Goal: Task Accomplishment & Management: Complete application form

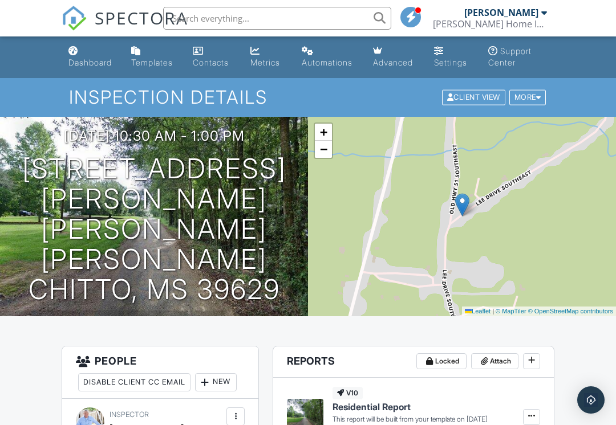
click at [258, 205] on h1 "2582 Lee Dr SE Bogue Chitto, MS 39629" at bounding box center [153, 229] width 271 height 150
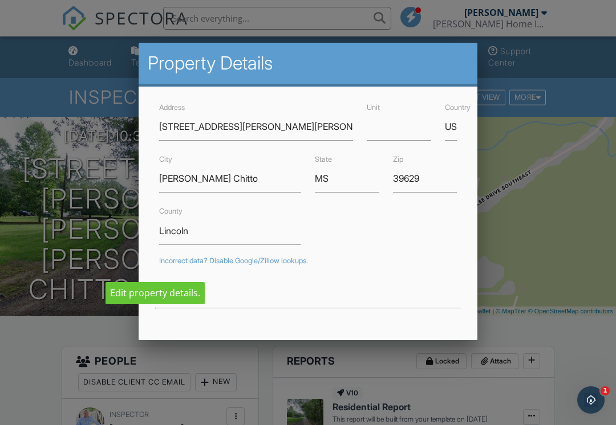
click at [173, 295] on div at bounding box center [307, 293] width 311 height 32
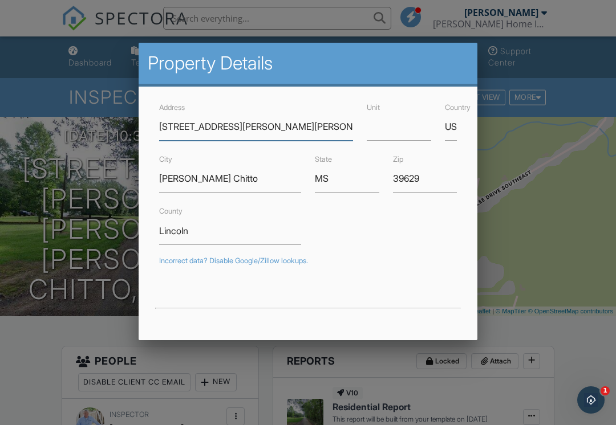
click at [178, 124] on input "2582 Lee Dr SE" at bounding box center [256, 127] width 194 height 28
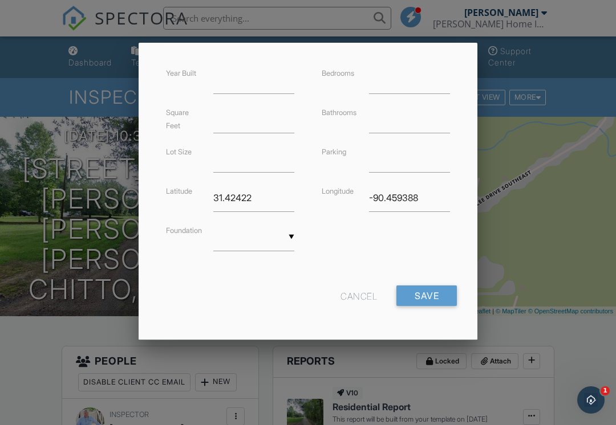
scroll to position [271, 0]
type input "[STREET_ADDRESS][PERSON_NAME][PERSON_NAME]"
click at [441, 301] on input "Save" at bounding box center [426, 297] width 60 height 21
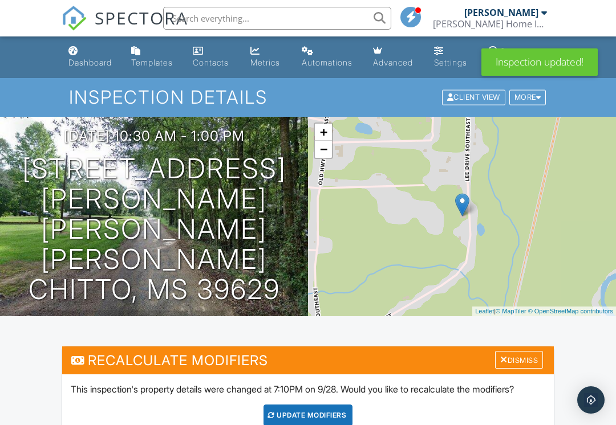
click at [511, 363] on div "Dismiss" at bounding box center [519, 360] width 48 height 18
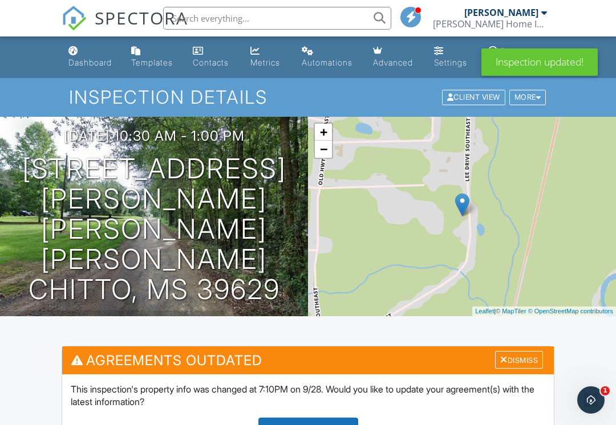
click at [502, 366] on div "Dismiss" at bounding box center [519, 360] width 48 height 18
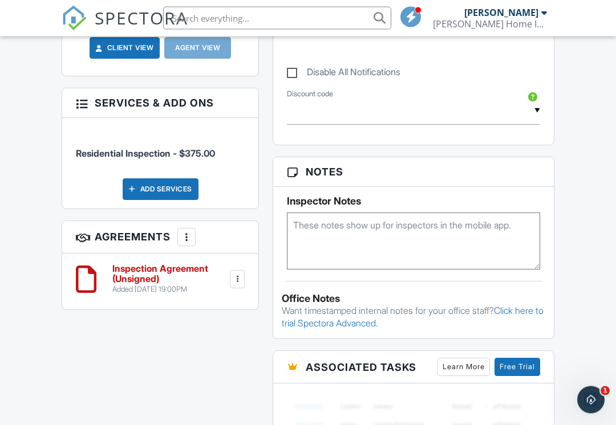
scroll to position [653, 0]
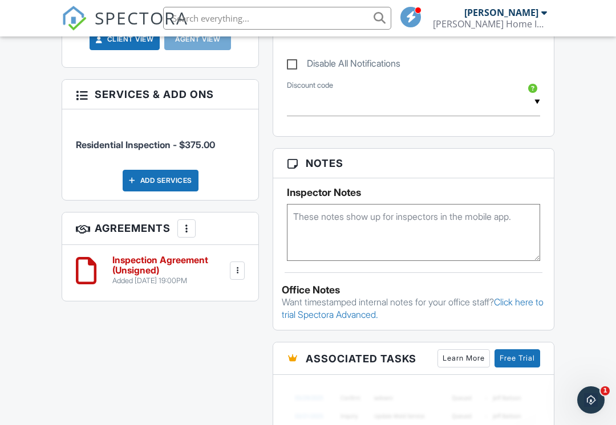
click at [124, 257] on h6 "Inspection Agreement (Unsigned)" at bounding box center [169, 265] width 115 height 20
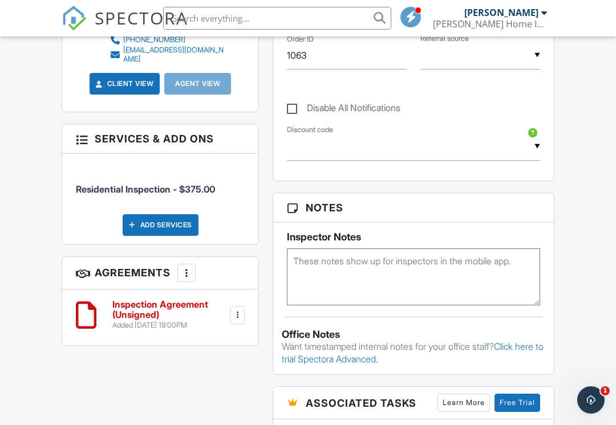
click at [237, 310] on div at bounding box center [236, 315] width 11 height 11
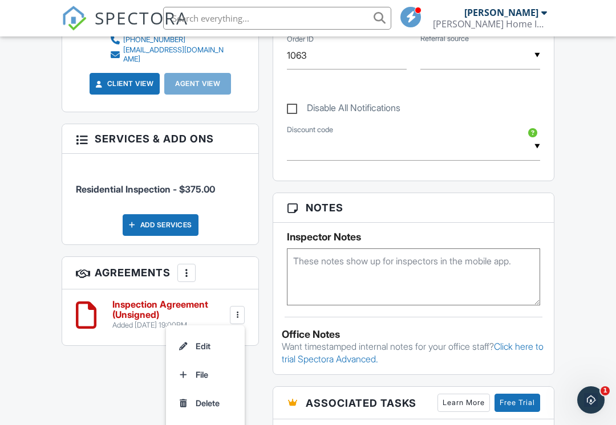
click at [213, 332] on li "Edit" at bounding box center [205, 346] width 65 height 29
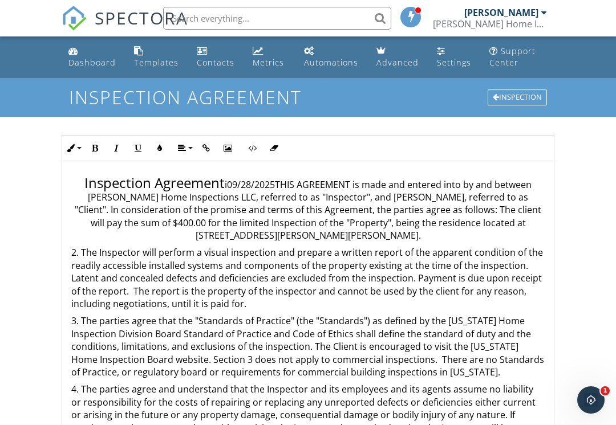
click at [471, 223] on p "Inspection Agreement i09/28/2025THIS AGREEMENT is made and entered into by and …" at bounding box center [307, 208] width 473 height 67
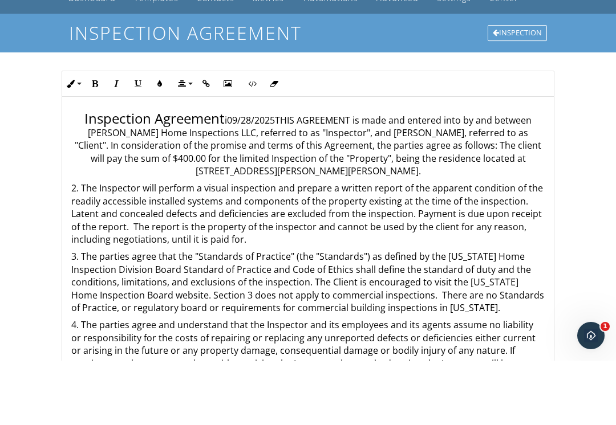
click at [477, 175] on p "Inspection Agreement i09/28/2025THIS AGREEMENT is made and entered into by and …" at bounding box center [307, 208] width 473 height 67
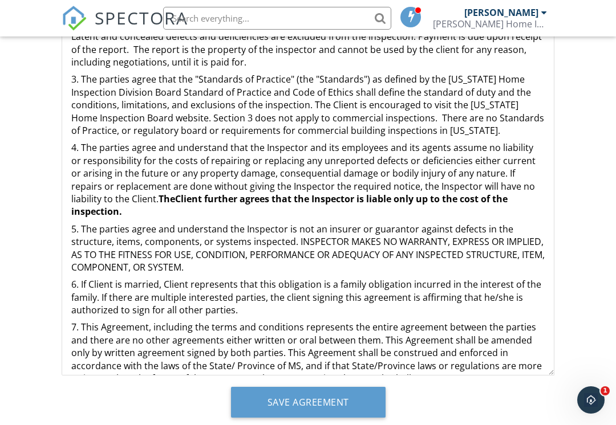
scroll to position [258, 0]
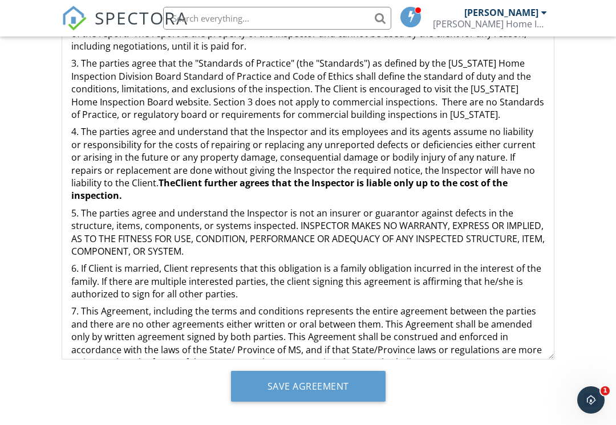
click at [332, 390] on input "Save Agreement" at bounding box center [308, 386] width 154 height 31
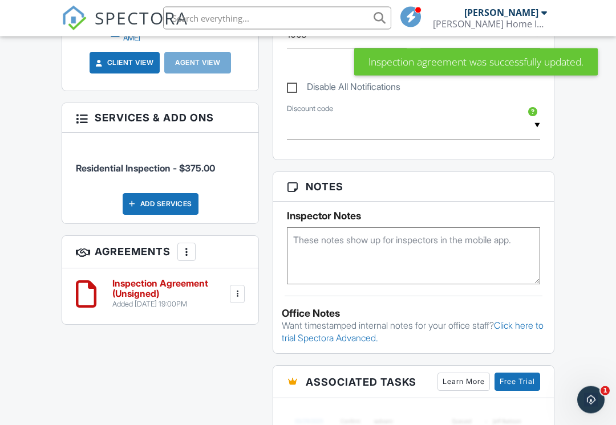
scroll to position [640, 0]
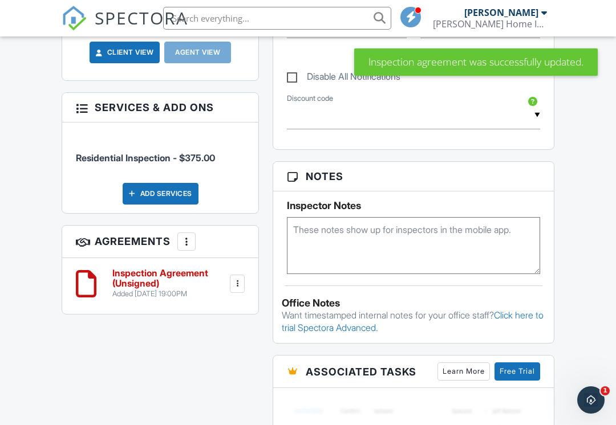
click at [147, 268] on h6 "Inspection Agreement (Unsigned)" at bounding box center [169, 278] width 115 height 20
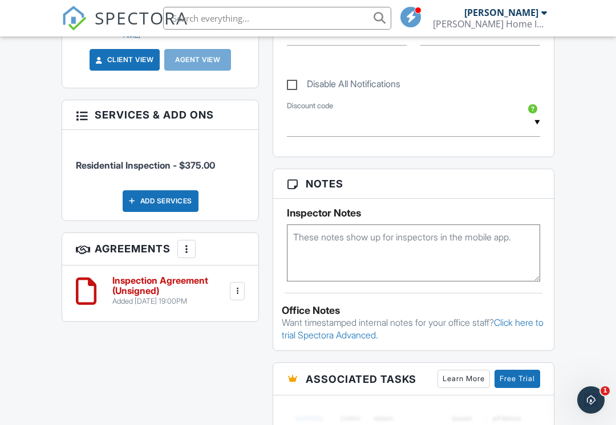
scroll to position [660, 0]
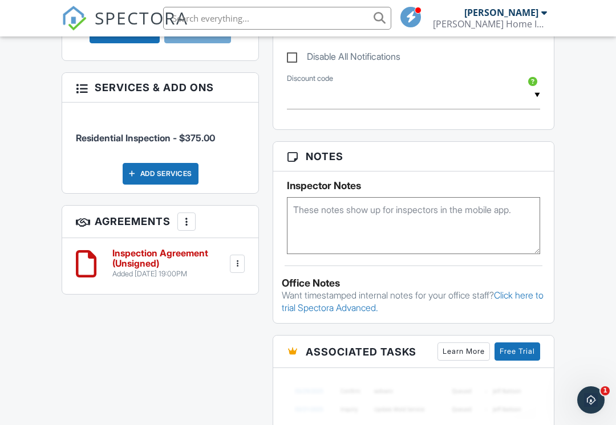
click at [241, 258] on div at bounding box center [236, 263] width 11 height 11
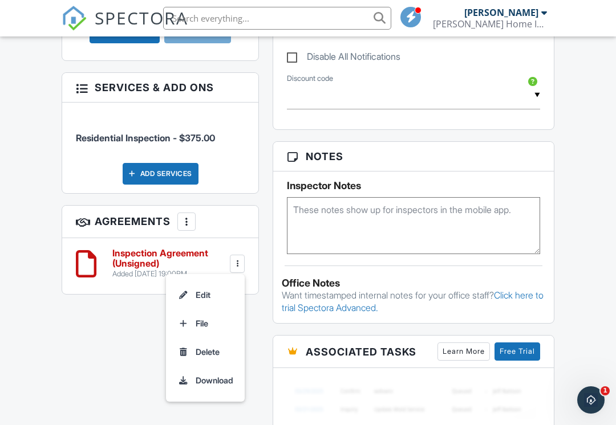
click at [203, 282] on li "Edit" at bounding box center [205, 295] width 65 height 29
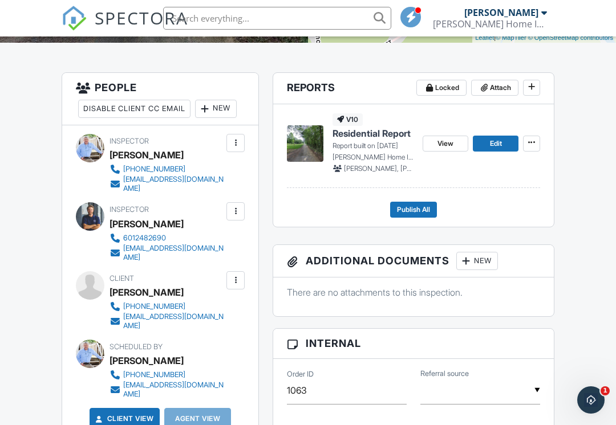
scroll to position [273, 0]
click at [234, 275] on div at bounding box center [235, 280] width 11 height 11
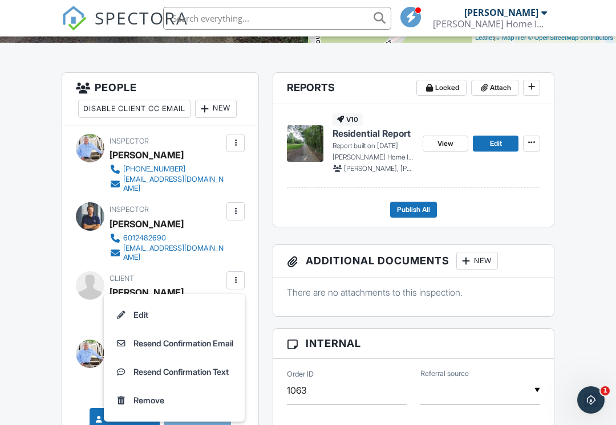
click at [176, 337] on li "Resend Confirmation Email" at bounding box center [174, 343] width 127 height 29
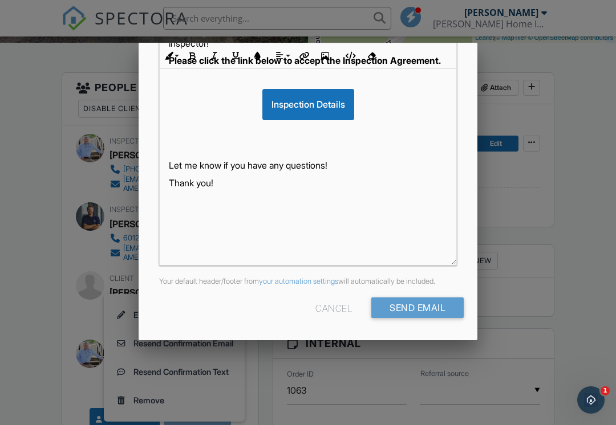
scroll to position [262, 0]
click at [428, 310] on input "Send Email" at bounding box center [417, 308] width 92 height 21
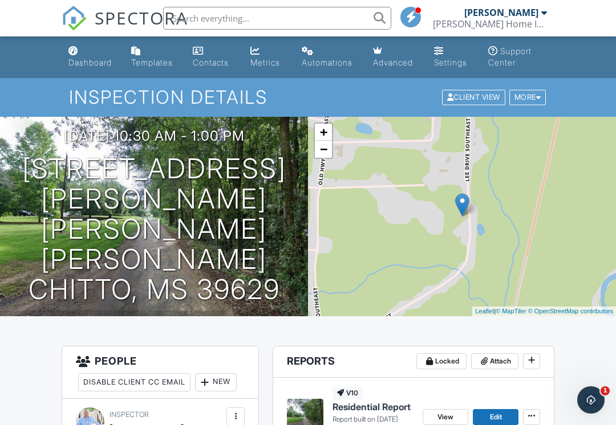
click at [93, 51] on link "Dashboard" at bounding box center [91, 57] width 54 height 32
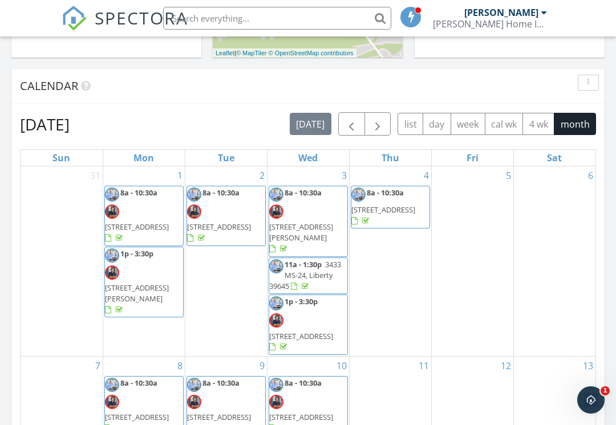
scroll to position [447, 0]
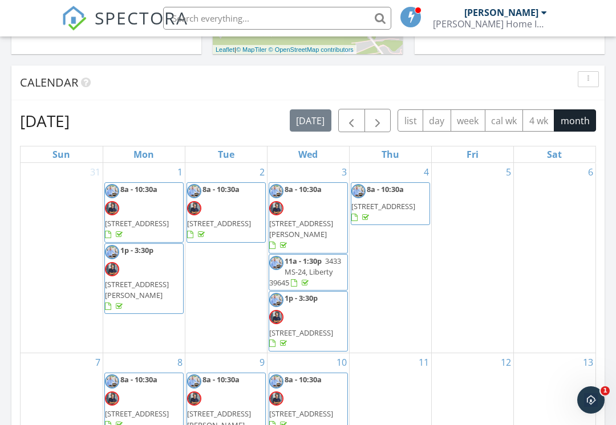
click at [382, 123] on span "button" at bounding box center [378, 121] width 14 height 14
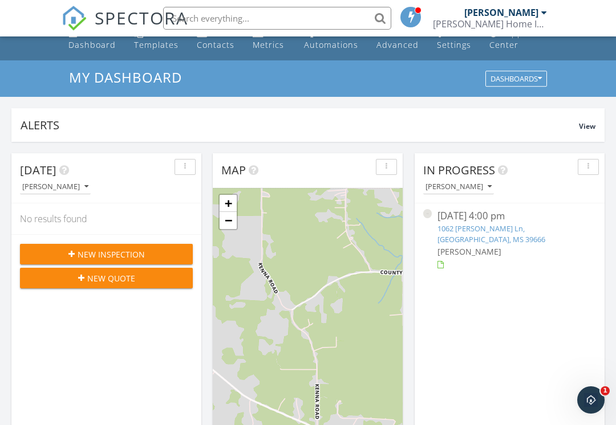
scroll to position [0, 0]
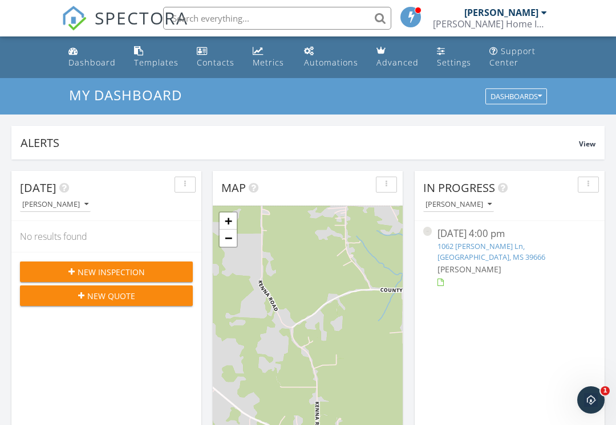
click at [456, 56] on link "Settings" at bounding box center [453, 57] width 43 height 32
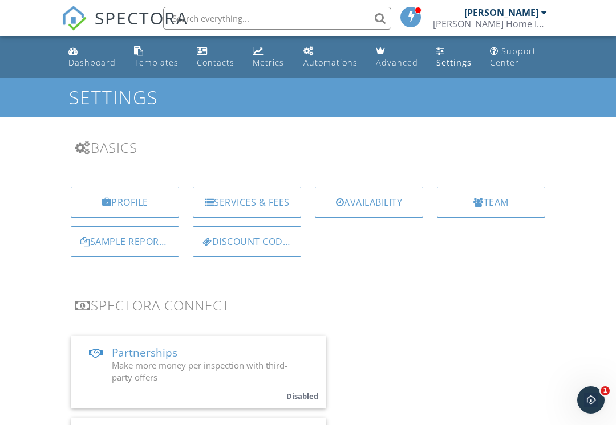
click at [599, 401] on div "Open Intercom Messenger" at bounding box center [591, 400] width 38 height 38
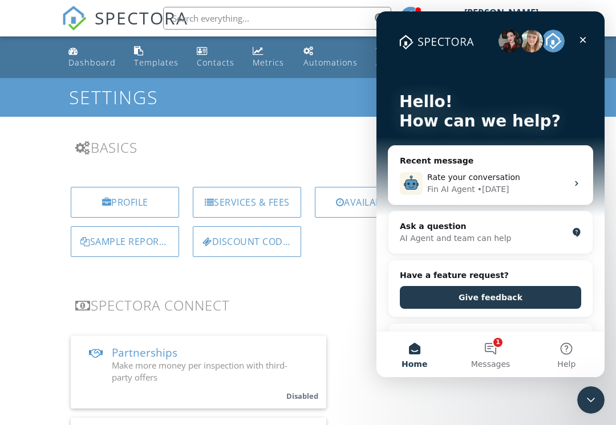
click at [495, 355] on button "1 Messages" at bounding box center [490, 355] width 76 height 46
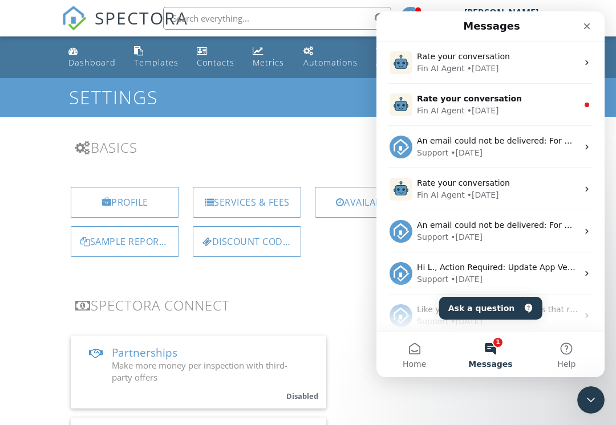
click at [521, 107] on div "Fin AI Agent • 4d ago" at bounding box center [497, 111] width 161 height 12
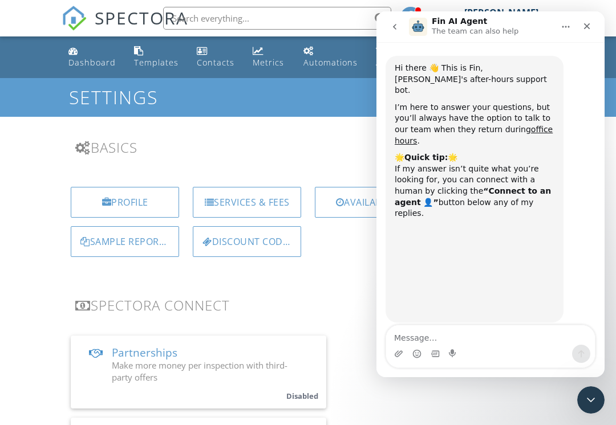
scroll to position [2, 0]
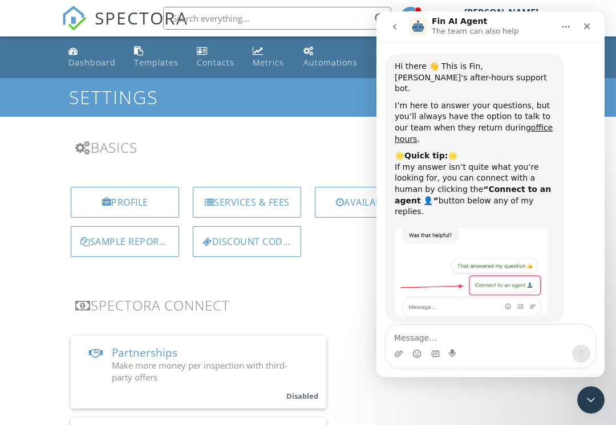
click at [597, 407] on div "Close Intercom Messenger" at bounding box center [590, 399] width 27 height 27
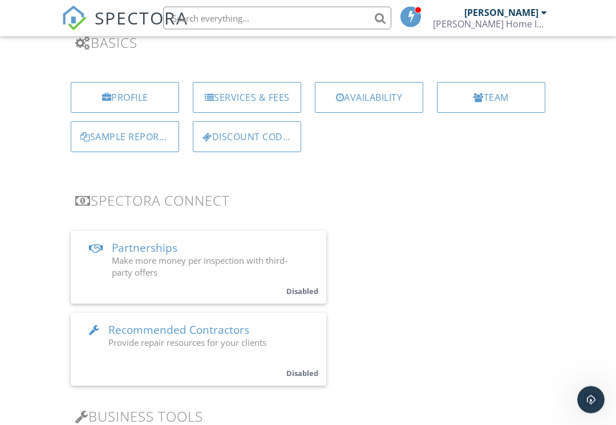
scroll to position [185, 0]
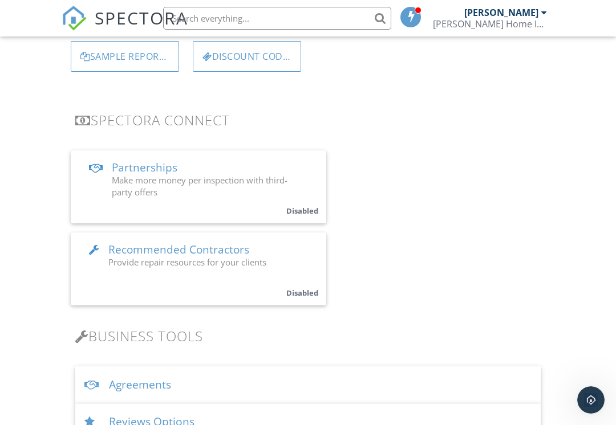
click at [153, 390] on div "Agreements" at bounding box center [307, 385] width 465 height 37
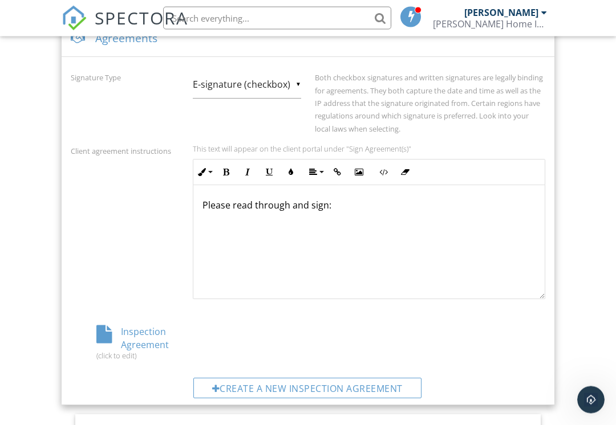
click at [145, 336] on div "Inspection Agreement (click to edit)" at bounding box center [150, 343] width 158 height 35
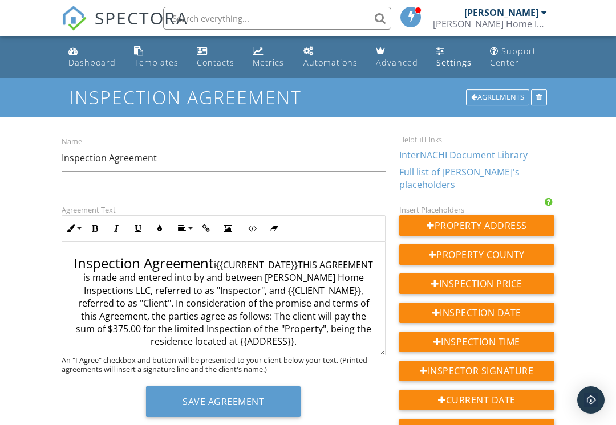
click at [237, 408] on button "Save Agreement" at bounding box center [223, 401] width 154 height 31
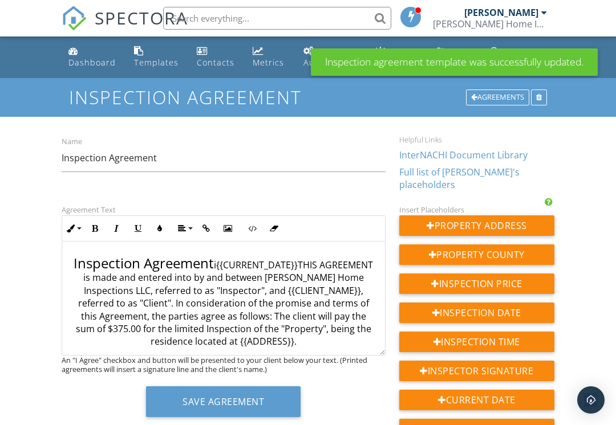
click at [87, 58] on div "Dashboard" at bounding box center [91, 62] width 47 height 11
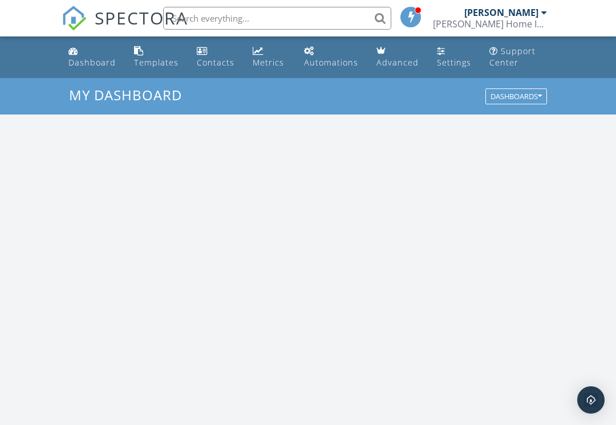
scroll to position [1038, 616]
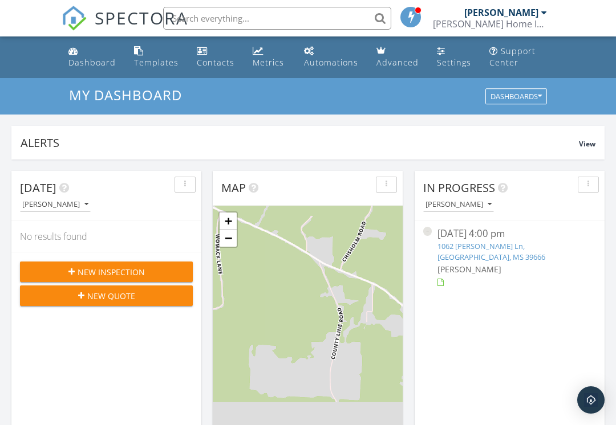
click at [66, 273] on div "New Inspection" at bounding box center [106, 272] width 154 height 12
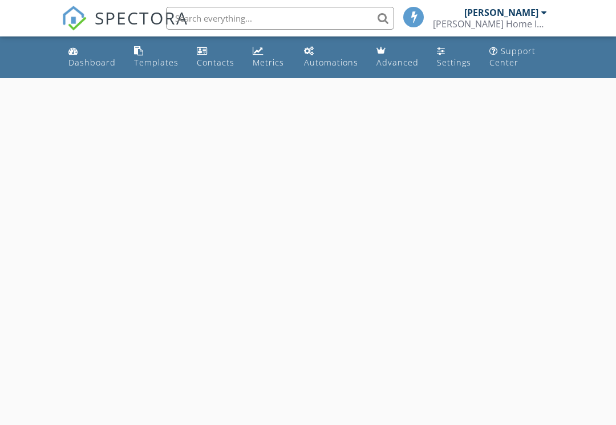
select select "8"
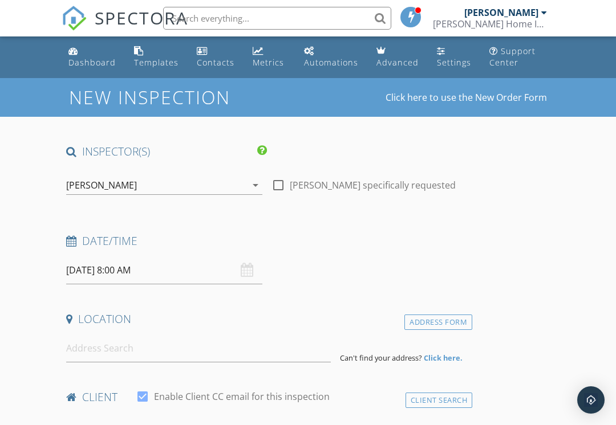
click at [84, 268] on input "[DATE] 8:00 AM" at bounding box center [164, 271] width 196 height 28
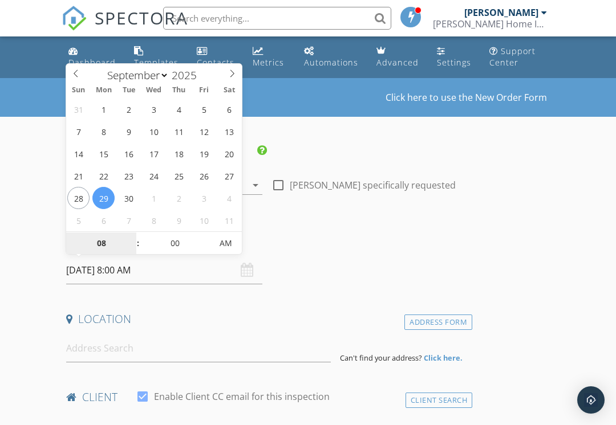
type input "[DATE] 8:00 AM"
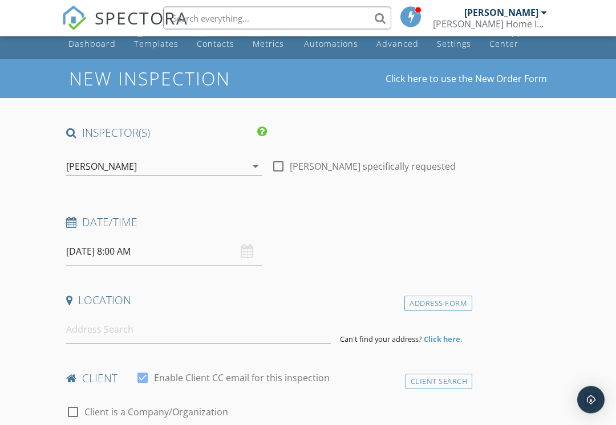
scroll to position [22, 0]
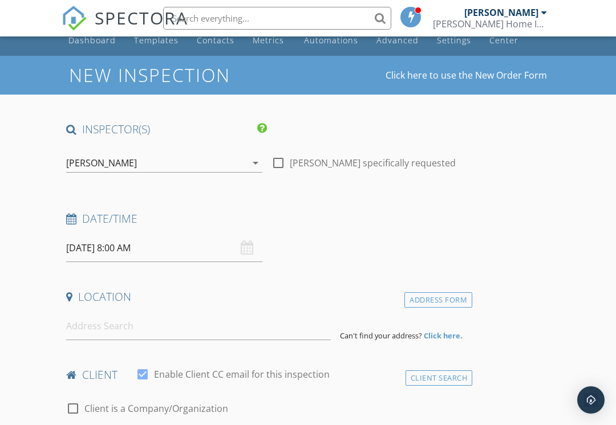
click at [124, 253] on input "[DATE] 8:00 AM" at bounding box center [164, 248] width 196 height 28
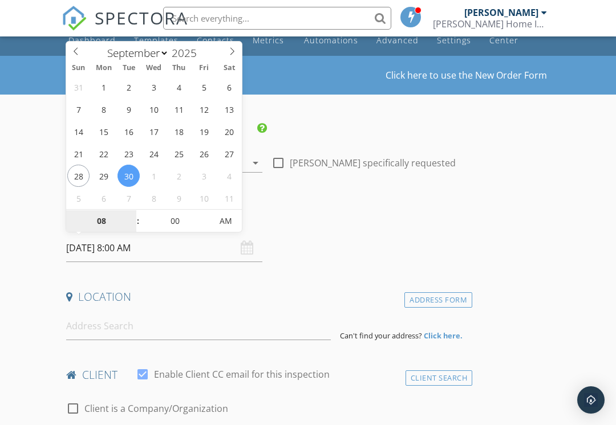
click at [107, 222] on input "08" at bounding box center [101, 221] width 70 height 23
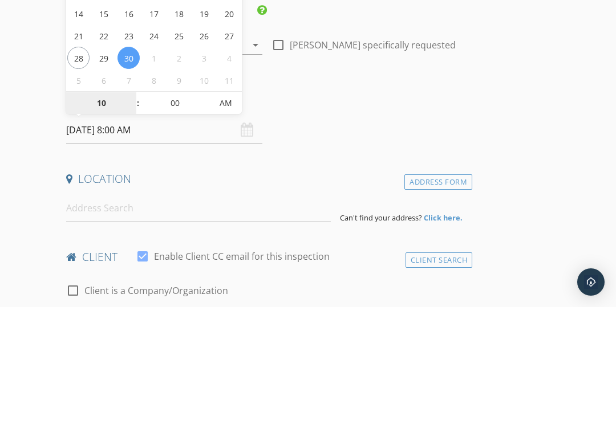
type input "10"
click at [189, 210] on input "00" at bounding box center [175, 221] width 70 height 23
type input "09/30/2025 10:00 AM"
type input "30"
type input "[DATE] 10:30 AM"
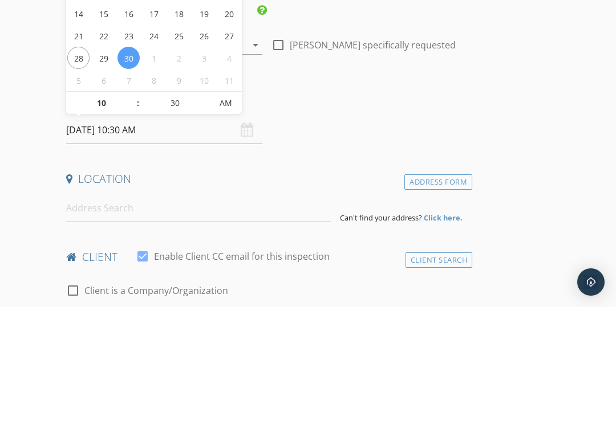
scroll to position [140, 0]
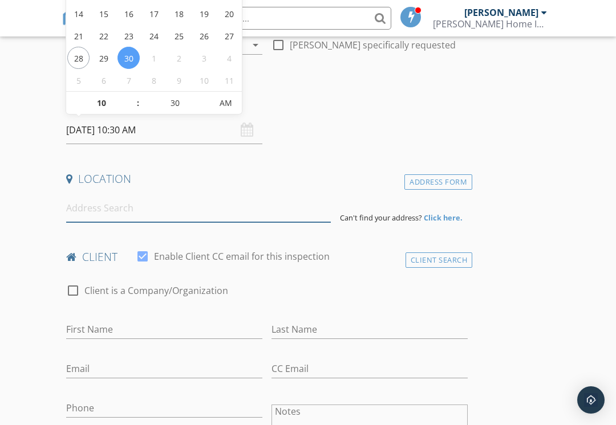
click at [133, 204] on input at bounding box center [198, 208] width 264 height 28
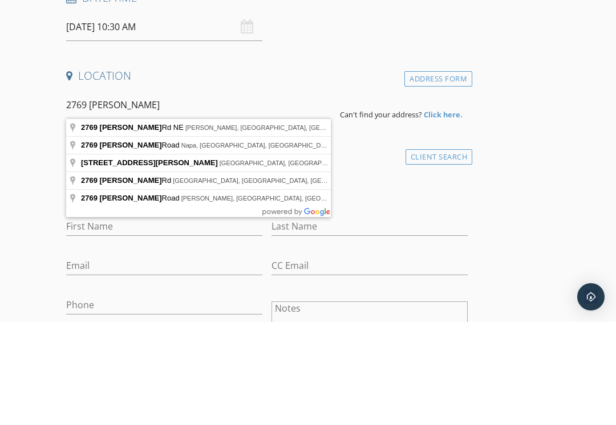
type input "2769 Beard Rd NE, Wesson, MS, USA"
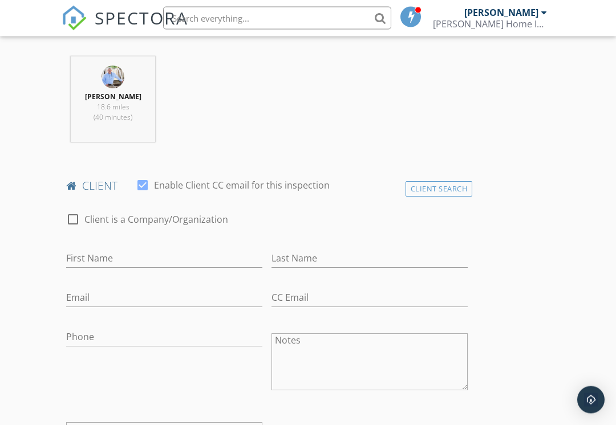
scroll to position [481, 0]
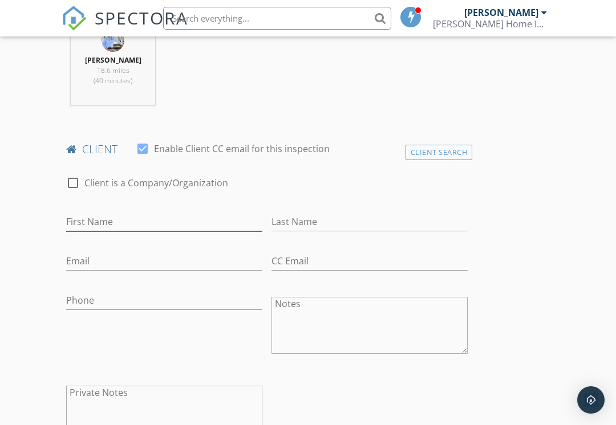
click at [76, 229] on input "First Name" at bounding box center [164, 222] width 196 height 19
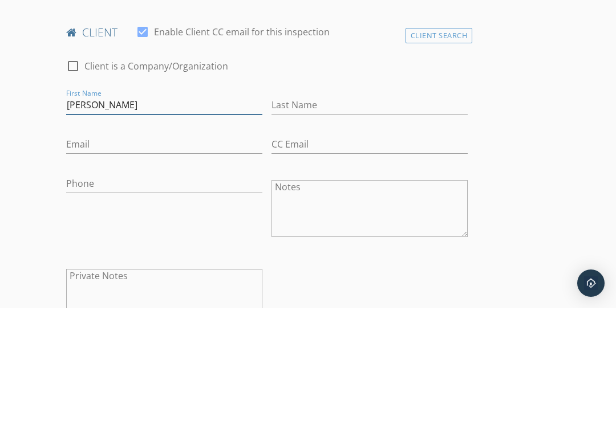
type input "[PERSON_NAME]"
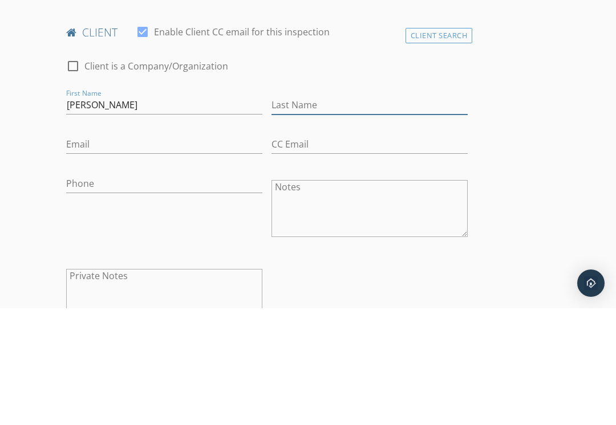
click at [327, 213] on input "Last Name" at bounding box center [369, 222] width 196 height 19
type input "Zea"
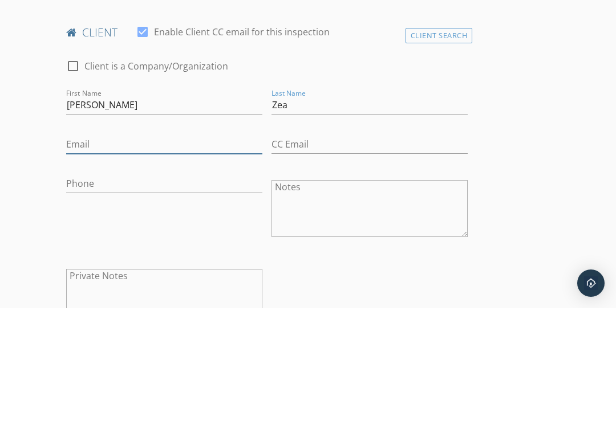
click at [133, 252] on input "Email" at bounding box center [164, 261] width 196 height 19
type input "[EMAIL_ADDRESS][DOMAIN_NAME]"
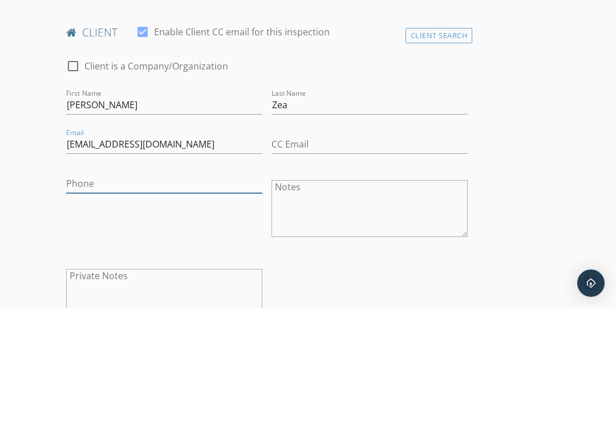
click at [137, 291] on input "Phone" at bounding box center [164, 300] width 196 height 19
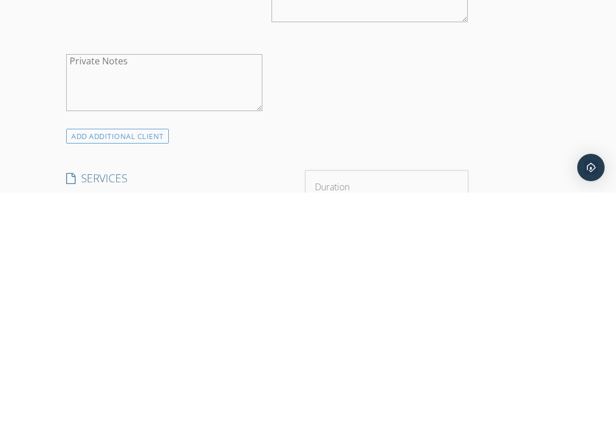
scroll to position [619, 0]
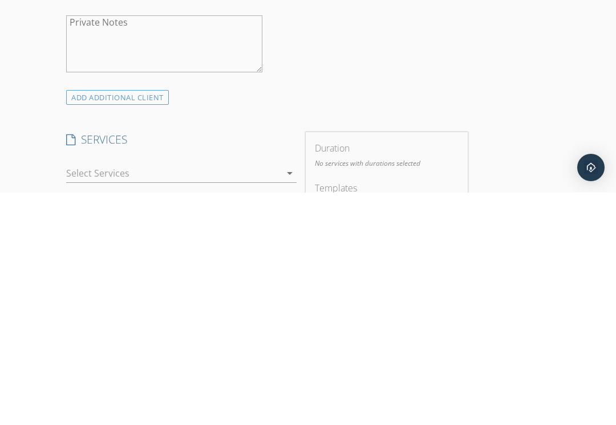
type input "[PHONE_NUMBER]"
click at [283, 397] on div "arrow_drop_down" at bounding box center [181, 406] width 230 height 19
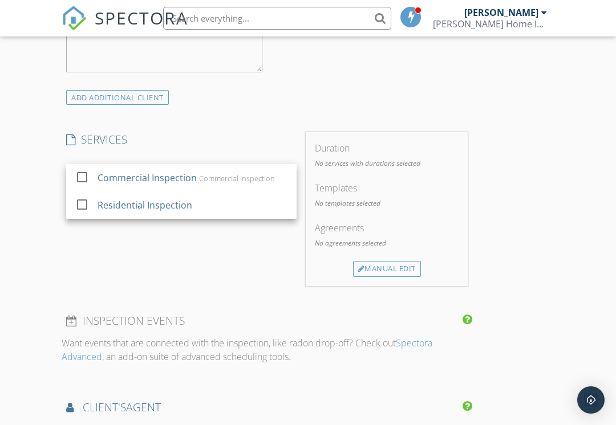
click at [83, 200] on div at bounding box center [81, 204] width 19 height 19
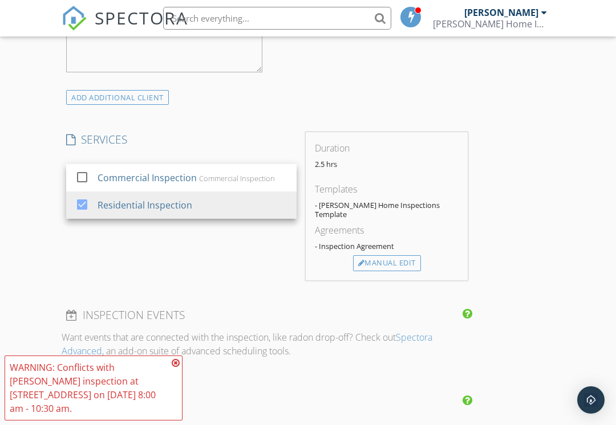
click at [178, 368] on icon at bounding box center [176, 363] width 8 height 9
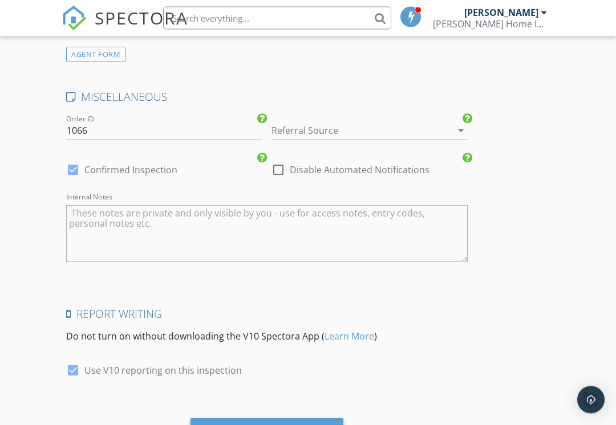
scroll to position [1399, 0]
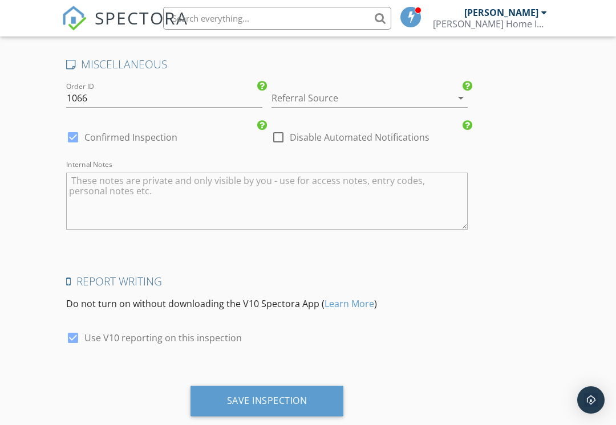
click at [297, 394] on div "Save Inspection" at bounding box center [266, 401] width 153 height 31
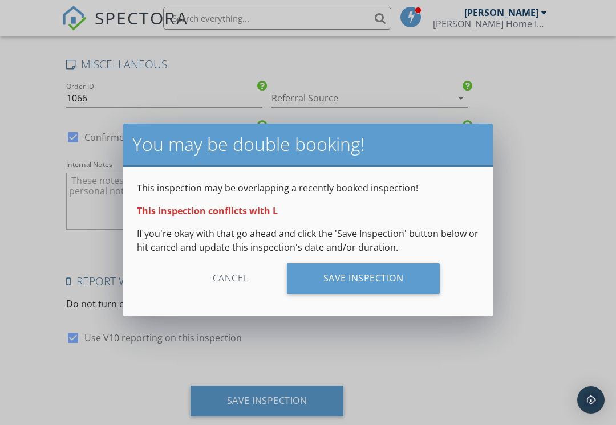
click at [404, 286] on div "Save Inspection" at bounding box center [363, 278] width 153 height 31
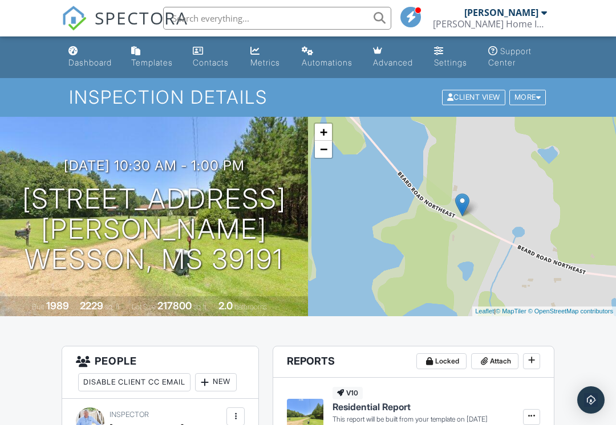
click at [226, 382] on div "New" at bounding box center [216, 382] width 42 height 18
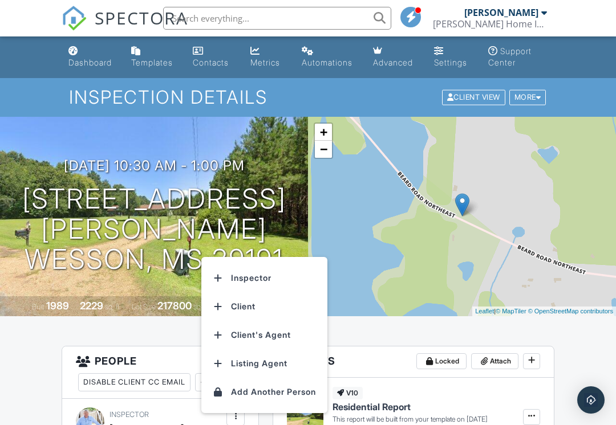
click at [282, 278] on li "Inspector" at bounding box center [264, 278] width 112 height 29
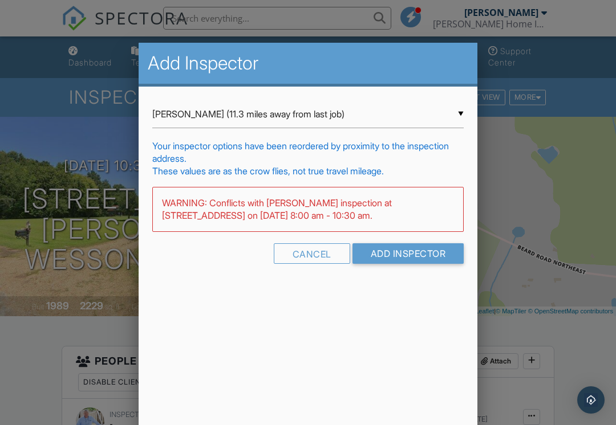
click at [422, 258] on input "Add Inspector" at bounding box center [408, 253] width 112 height 21
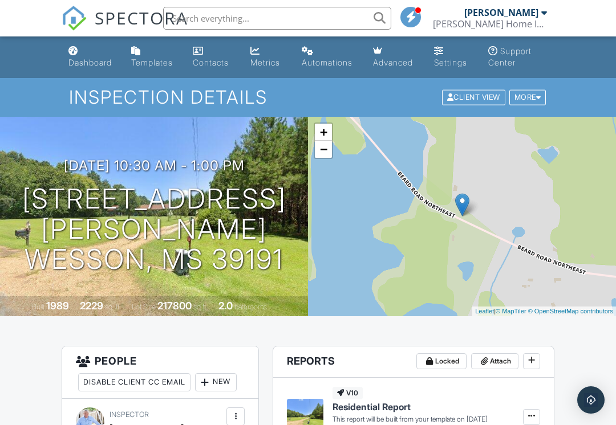
click at [457, 55] on link "Settings" at bounding box center [451, 57] width 45 height 32
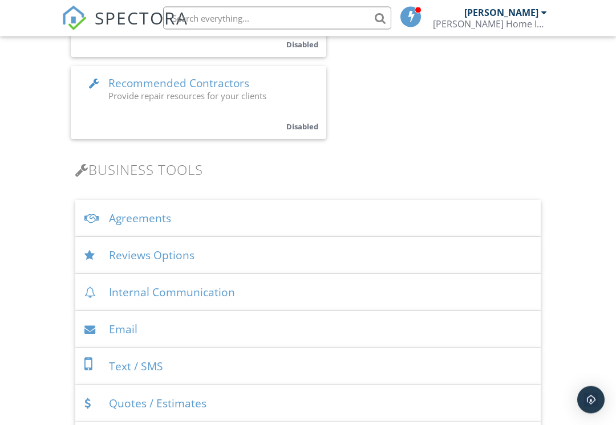
scroll to position [358, 0]
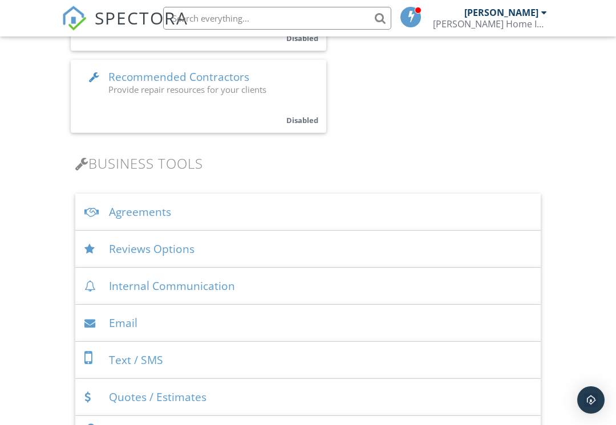
click at [112, 212] on div "Agreements" at bounding box center [307, 212] width 465 height 37
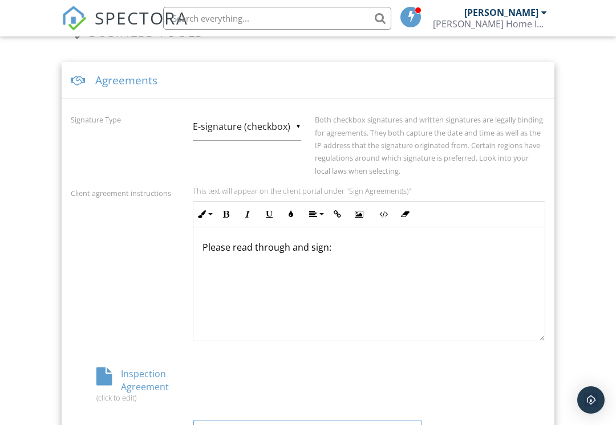
scroll to position [596, 0]
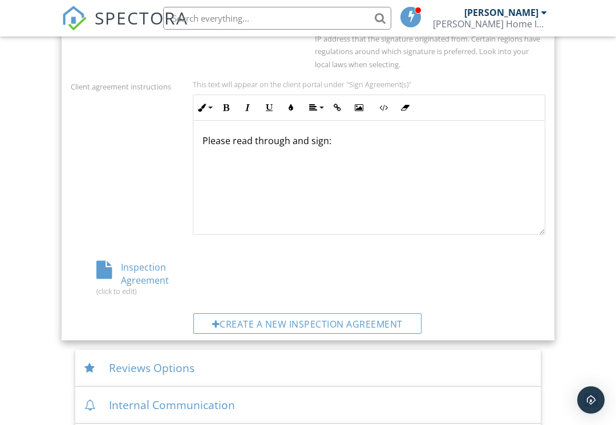
click at [126, 275] on div "Inspection Agreement (click to edit)" at bounding box center [150, 278] width 158 height 35
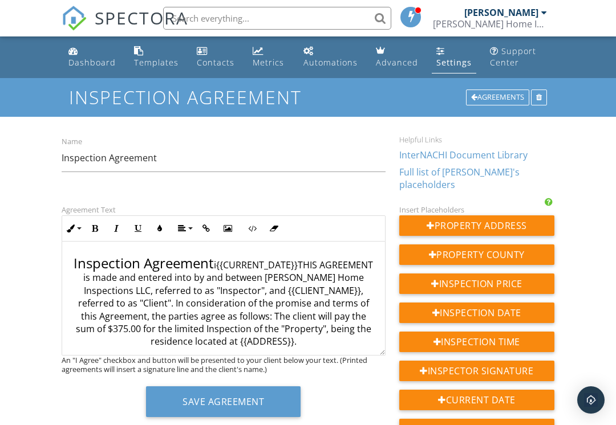
click at [335, 308] on p "Inspection Agreement i{{CURRENT_DATE}}THIS AGREEMENT is made and entered into b…" at bounding box center [223, 301] width 304 height 93
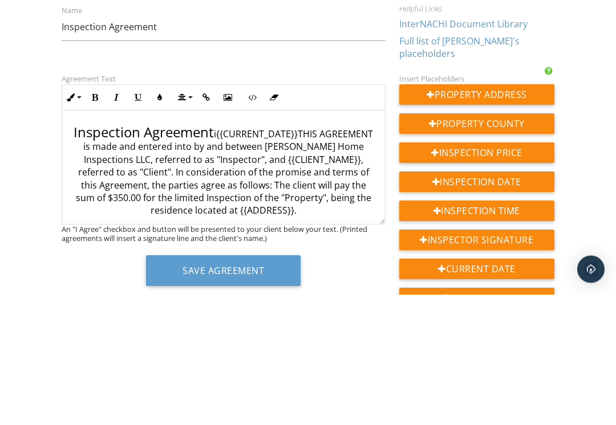
scroll to position [131, 0]
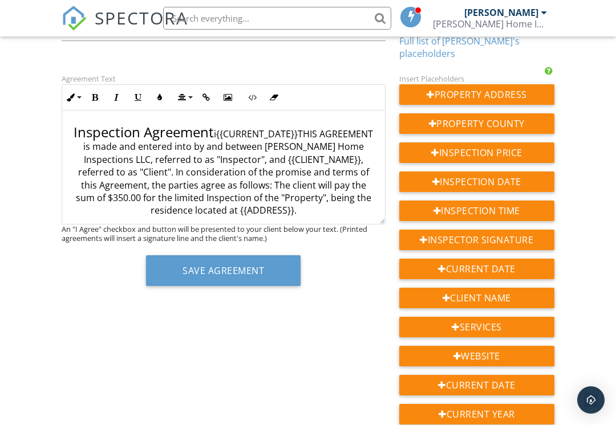
click at [252, 267] on button "Save Agreement" at bounding box center [223, 270] width 154 height 31
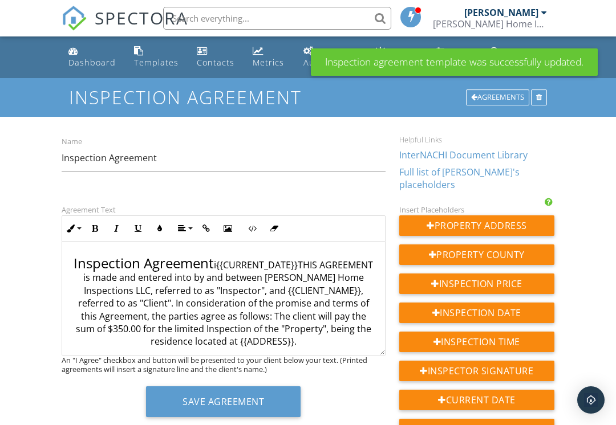
click at [74, 54] on div "Dashboard" at bounding box center [73, 50] width 10 height 9
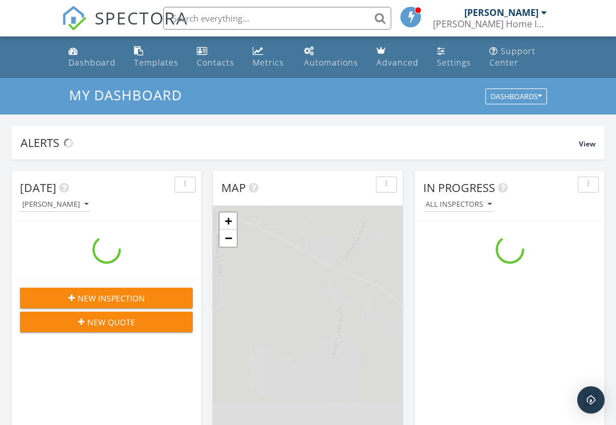
scroll to position [1038, 616]
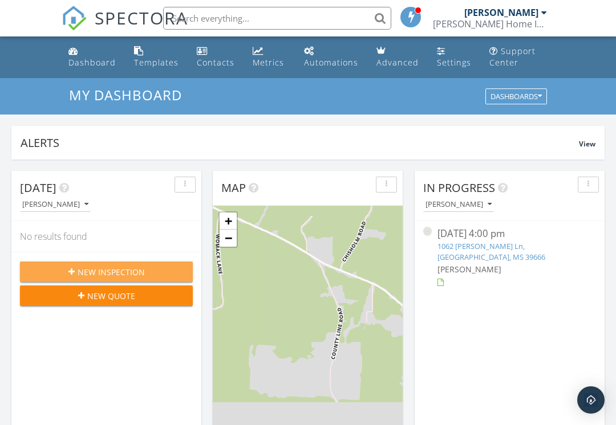
click at [62, 267] on div "New Inspection" at bounding box center [106, 272] width 154 height 12
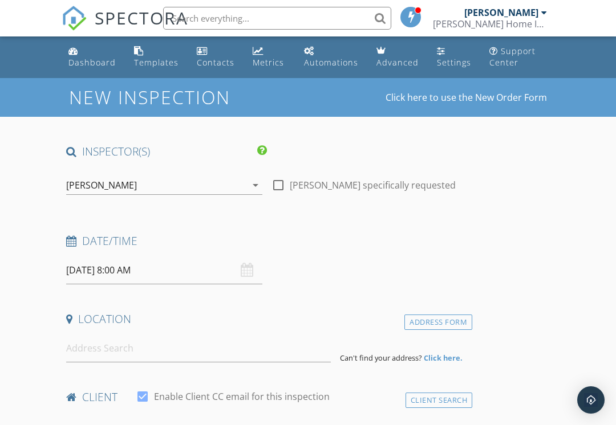
click at [74, 270] on input "[DATE] 8:00 AM" at bounding box center [164, 271] width 196 height 28
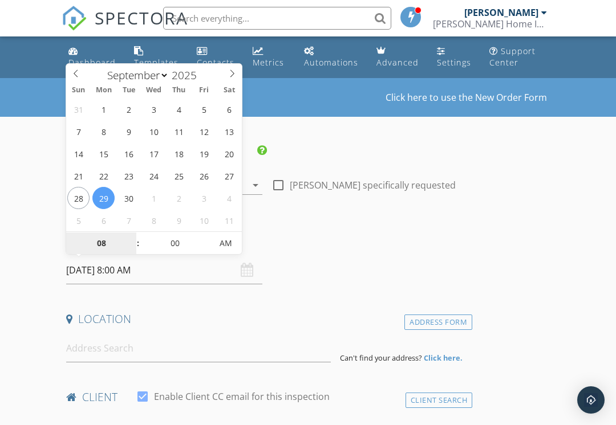
type input "[DATE] 8:00 AM"
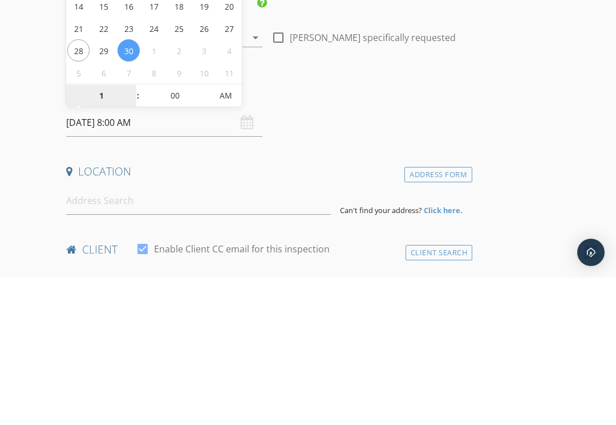
click at [241, 232] on span "AM" at bounding box center [225, 243] width 31 height 23
type input "01"
type input "[DATE] 1:00 PM"
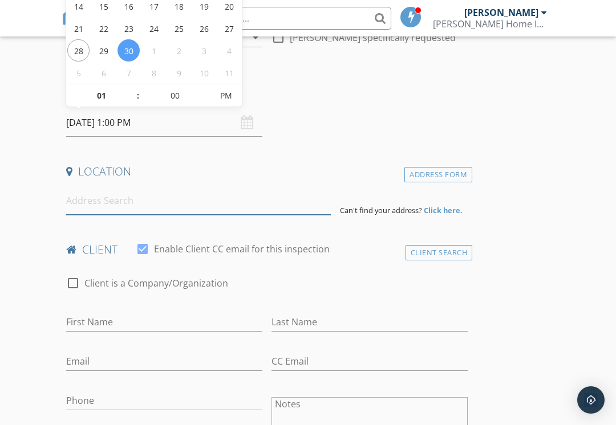
click at [141, 194] on input at bounding box center [198, 201] width 264 height 28
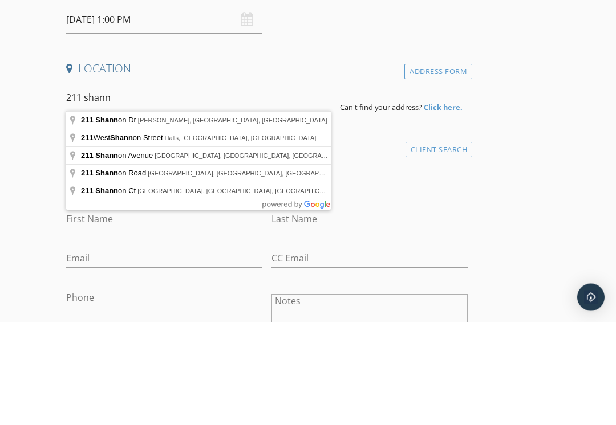
type input "[STREET_ADDRESS][PERSON_NAME][PERSON_NAME]"
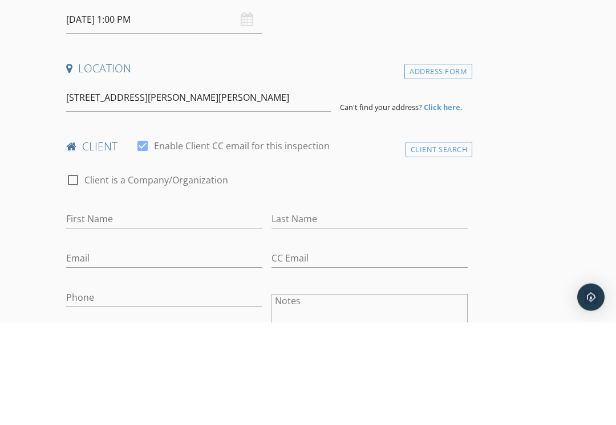
scroll to position [251, 0]
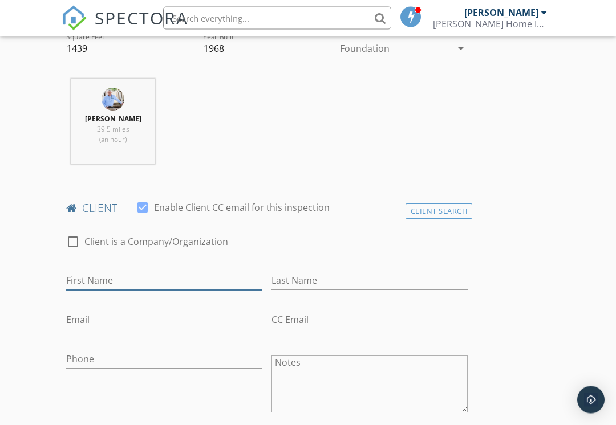
click at [74, 283] on input "First Name" at bounding box center [164, 281] width 196 height 19
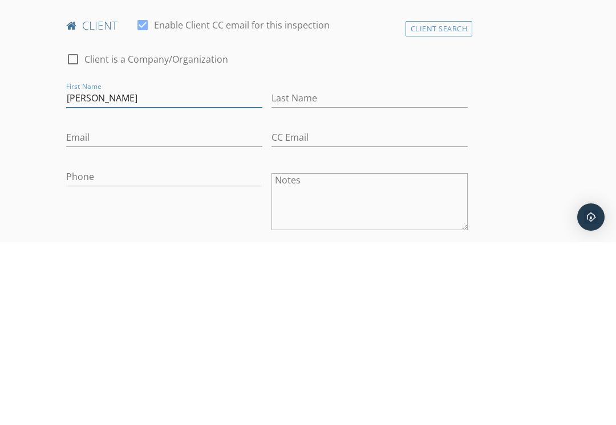
type input "[PERSON_NAME]"
click at [336, 272] on input "Last Name" at bounding box center [369, 281] width 196 height 19
type input "[PERSON_NAME]"
click at [140, 311] on input "Email" at bounding box center [164, 320] width 196 height 19
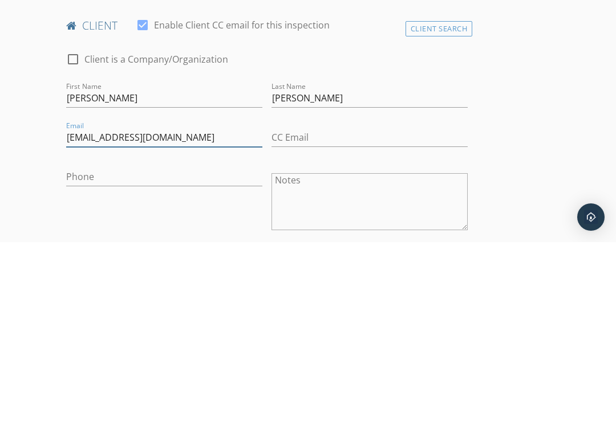
type input "[EMAIL_ADDRESS][DOMAIN_NAME]"
click at [165, 344] on div "Phone" at bounding box center [164, 362] width 196 height 37
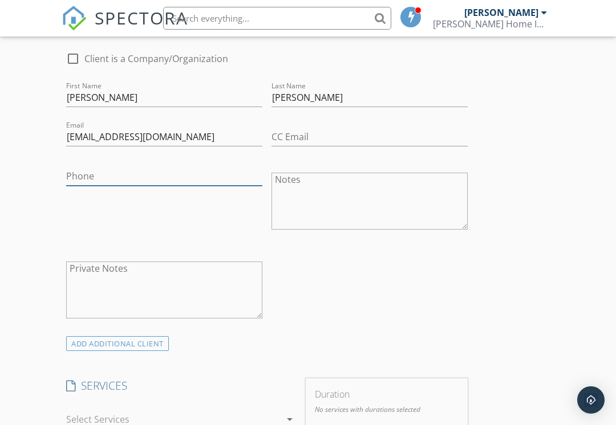
click at [137, 167] on input "Phone" at bounding box center [164, 176] width 196 height 19
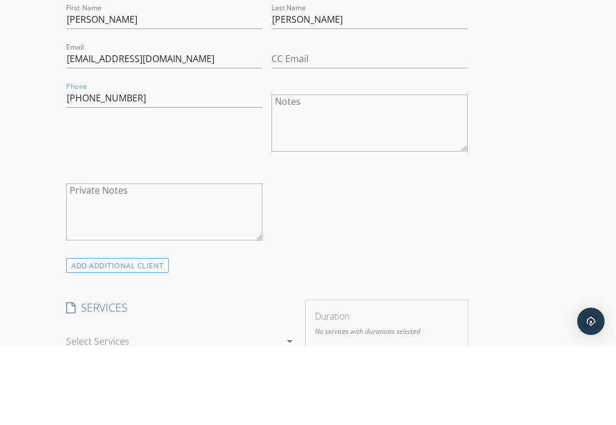
scroll to position [684, 0]
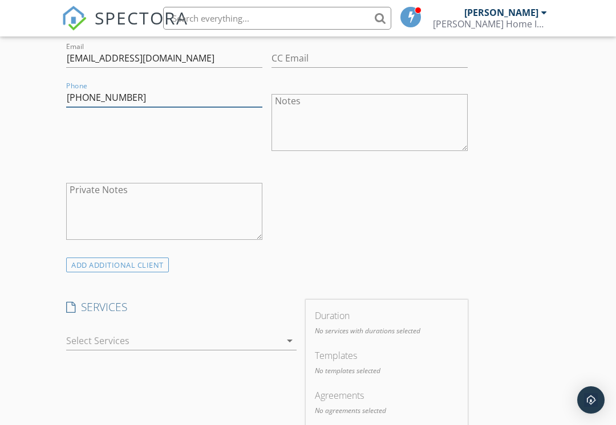
type input "[PHONE_NUMBER]"
click at [283, 348] on div "arrow_drop_down" at bounding box center [181, 341] width 230 height 19
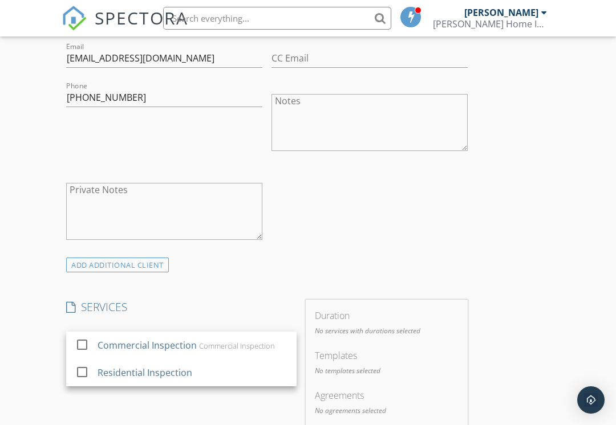
click at [79, 367] on div at bounding box center [81, 372] width 19 height 19
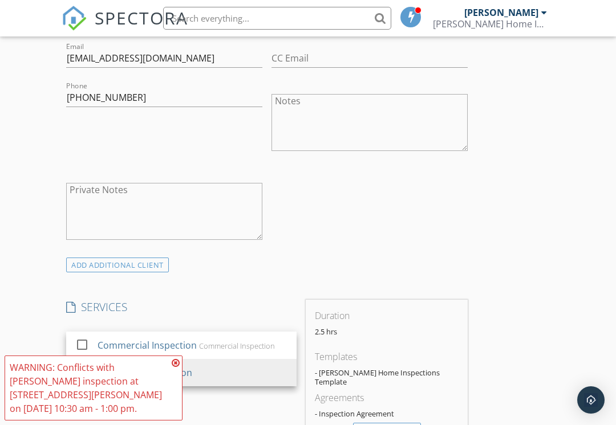
click at [178, 360] on icon at bounding box center [176, 363] width 8 height 9
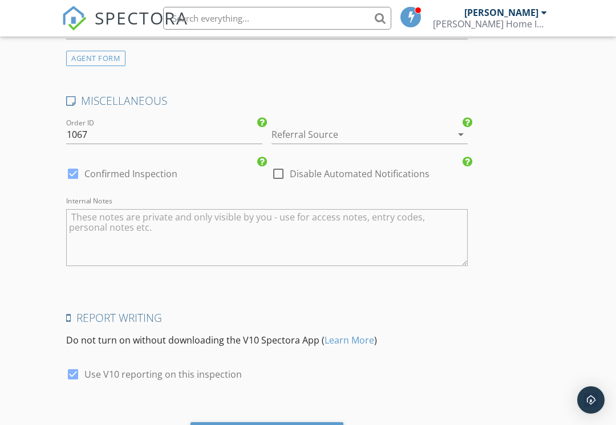
scroll to position [1399, 0]
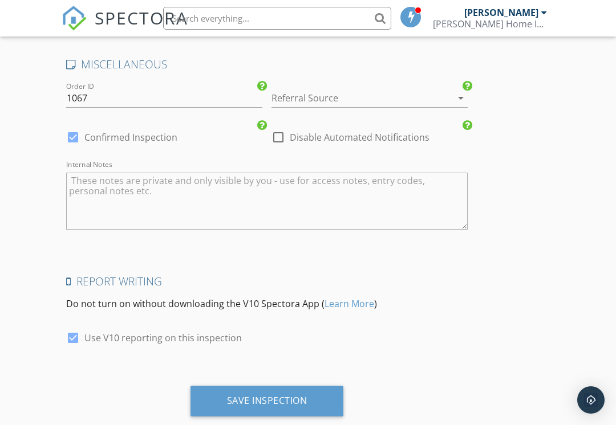
click at [279, 395] on div "Save Inspection" at bounding box center [267, 400] width 80 height 11
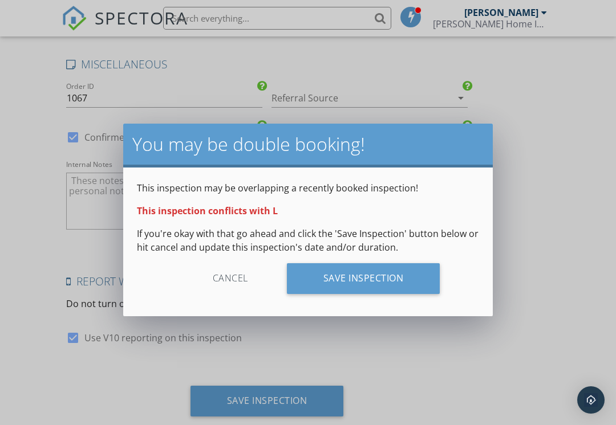
click at [408, 279] on div "Save Inspection" at bounding box center [363, 278] width 153 height 31
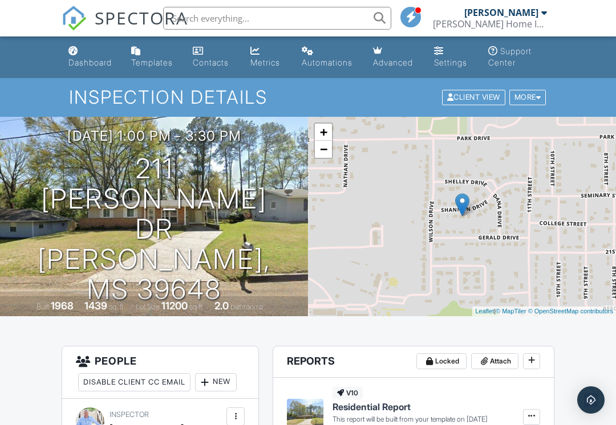
click at [231, 380] on div "New" at bounding box center [216, 382] width 42 height 18
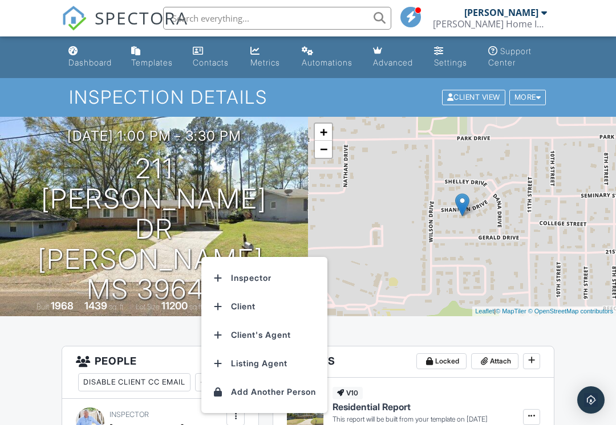
click at [286, 275] on li "Inspector" at bounding box center [264, 278] width 112 height 29
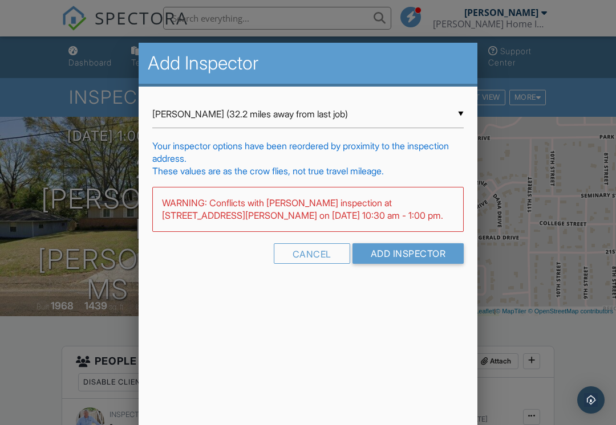
click at [417, 256] on input "Add Inspector" at bounding box center [408, 253] width 112 height 21
